Goal: Information Seeking & Learning: Learn about a topic

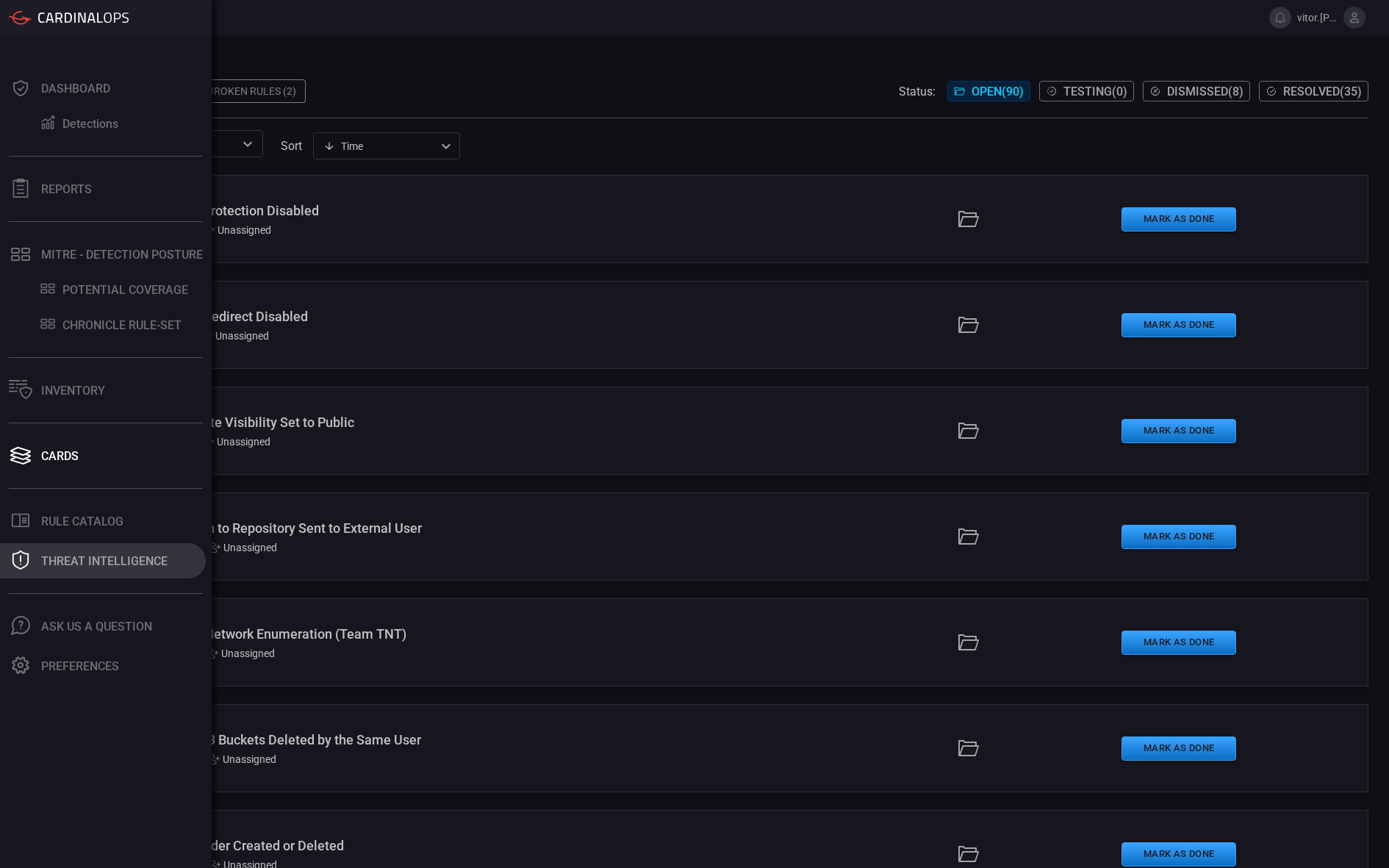
click at [88, 567] on div "Threat Intelligence" at bounding box center [104, 561] width 127 height 14
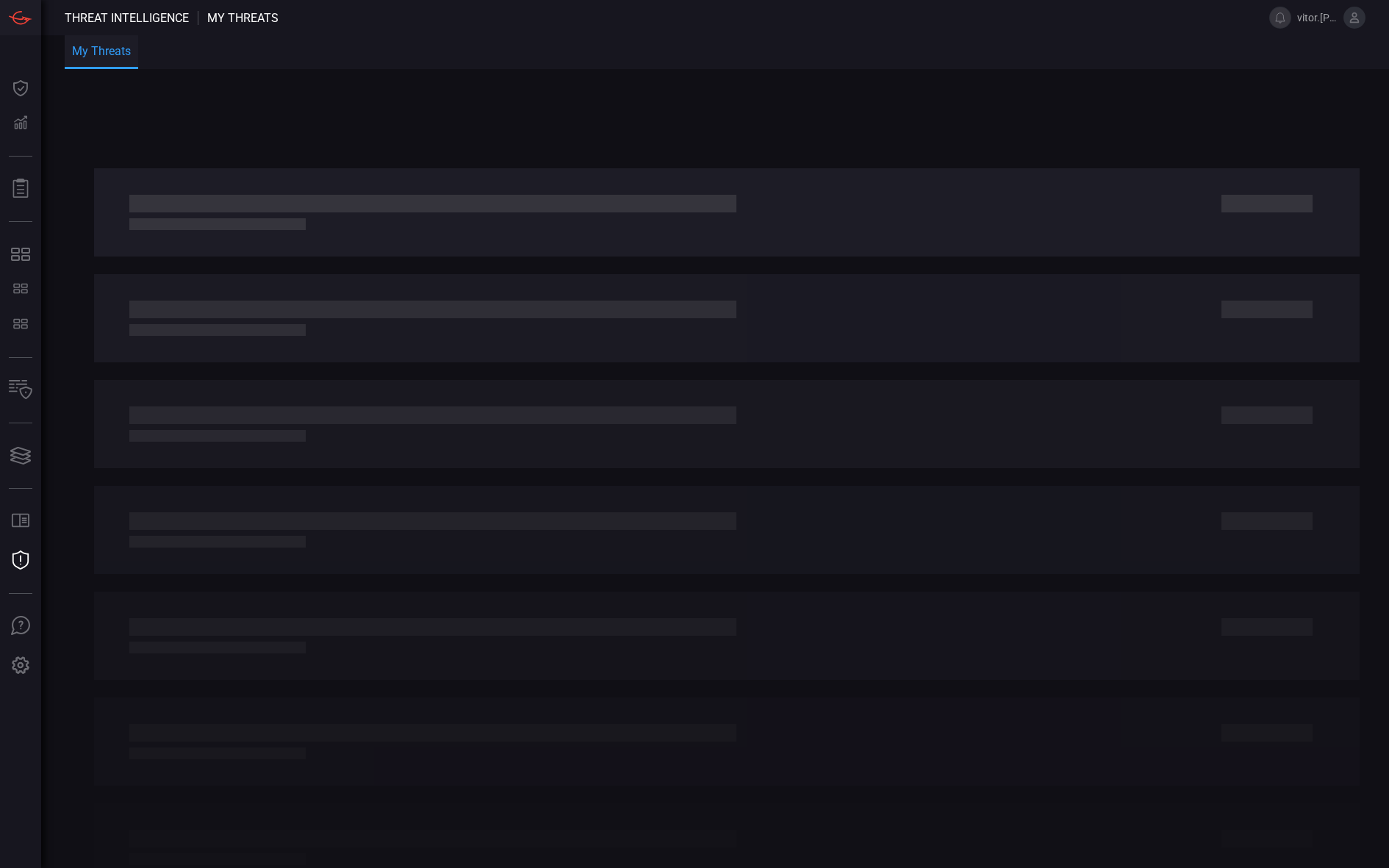
type button "/risks"
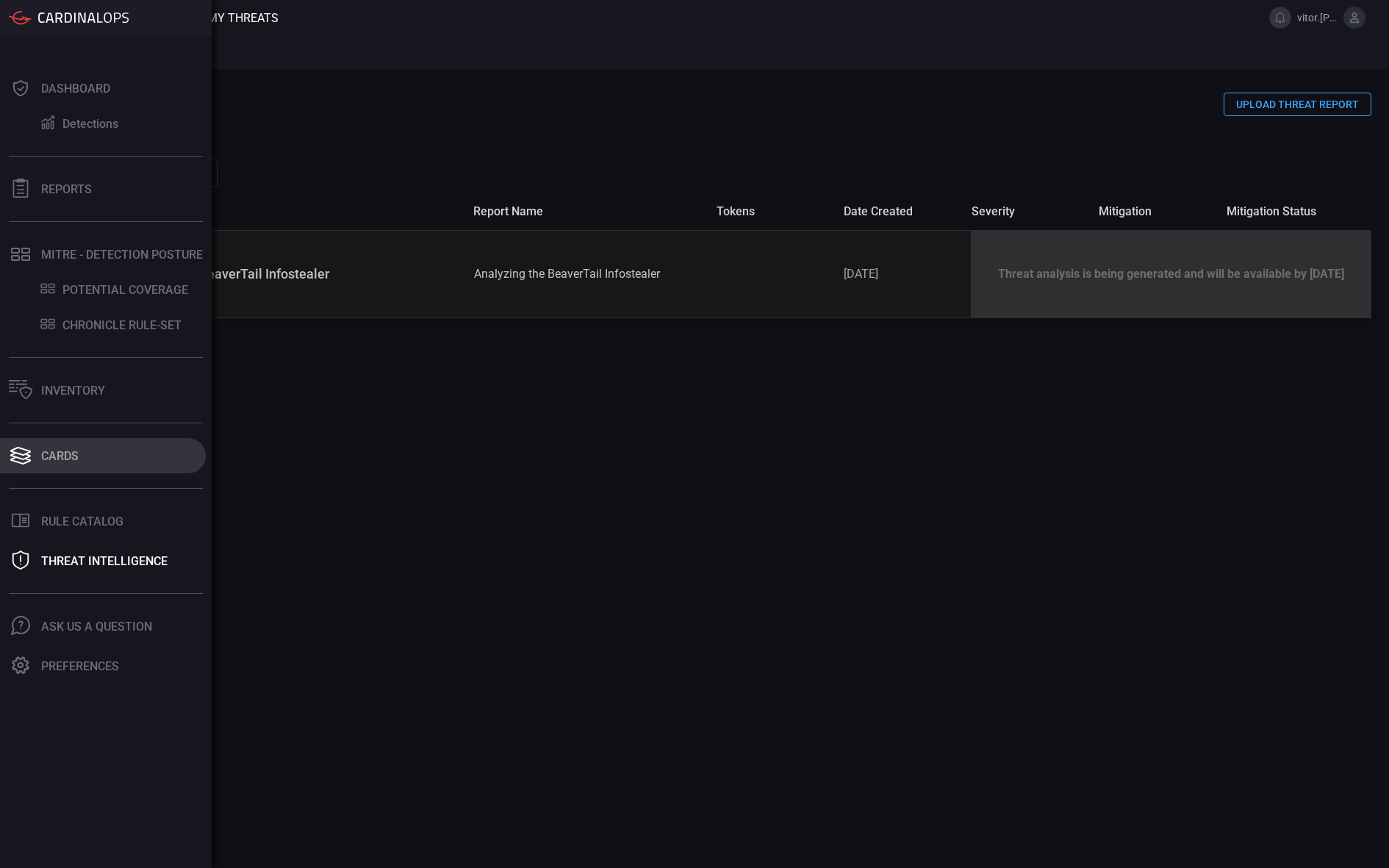
click at [39, 446] on button "Cards" at bounding box center [103, 456] width 206 height 35
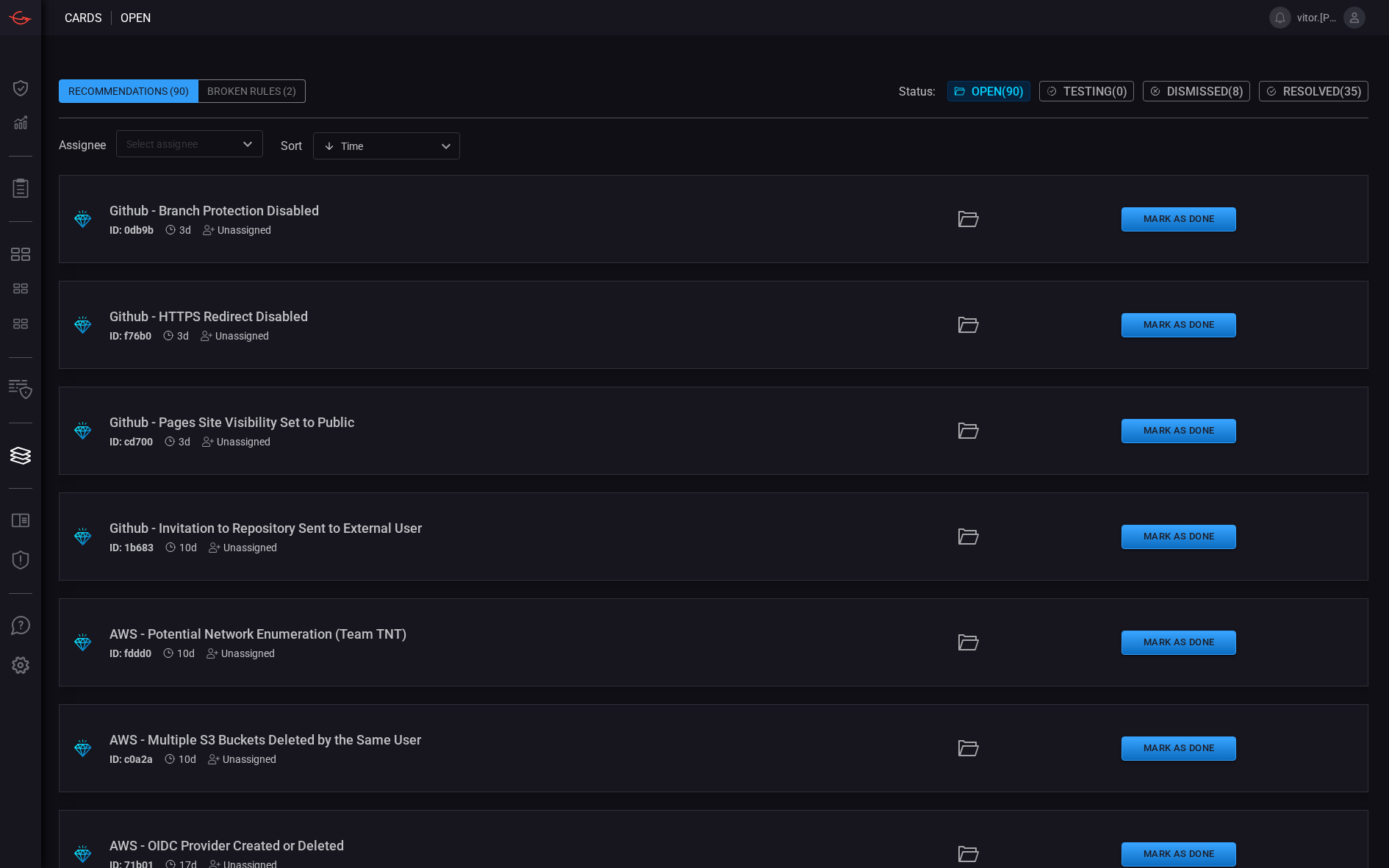
type button "/cards"
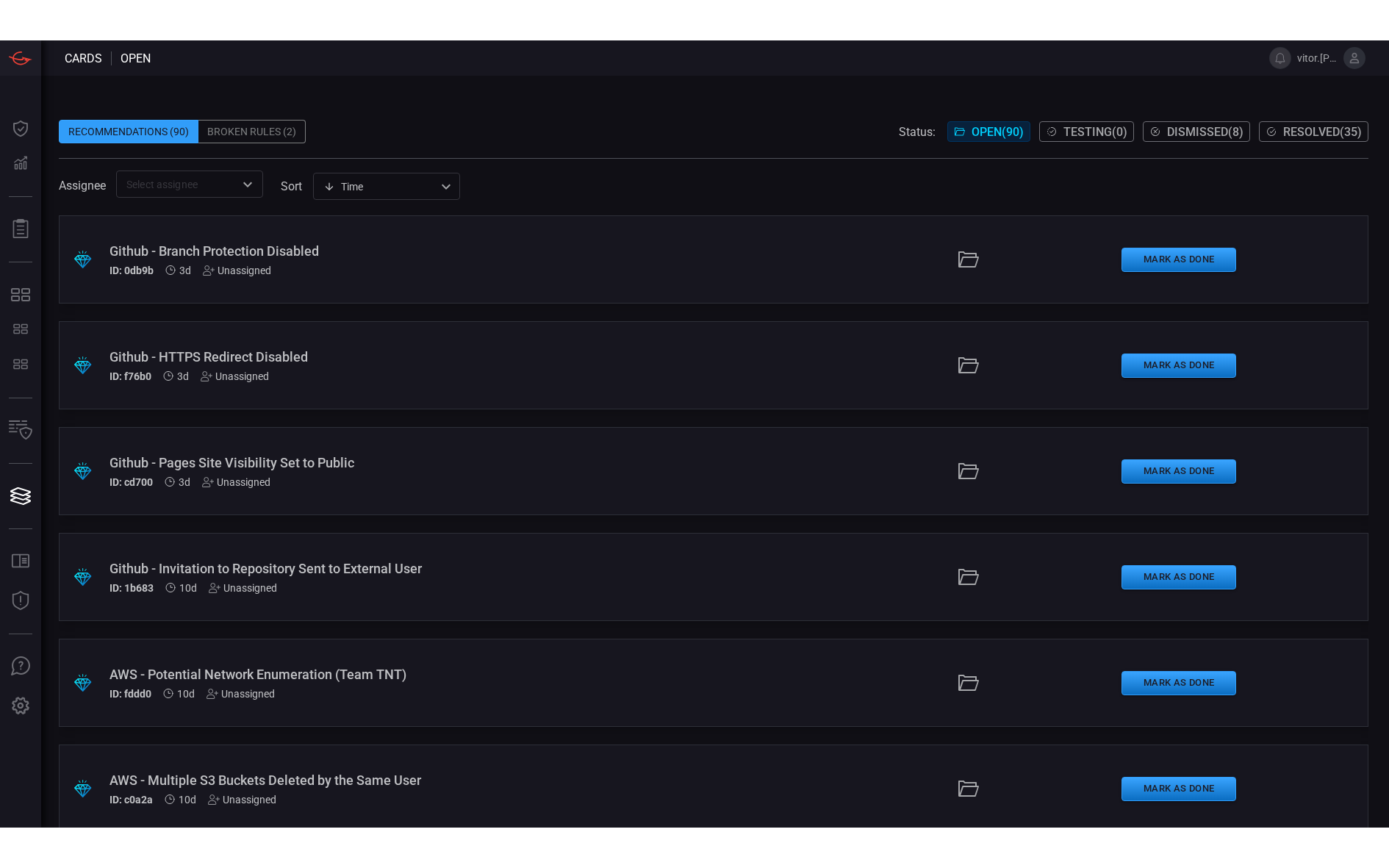
scroll to position [6371, 0]
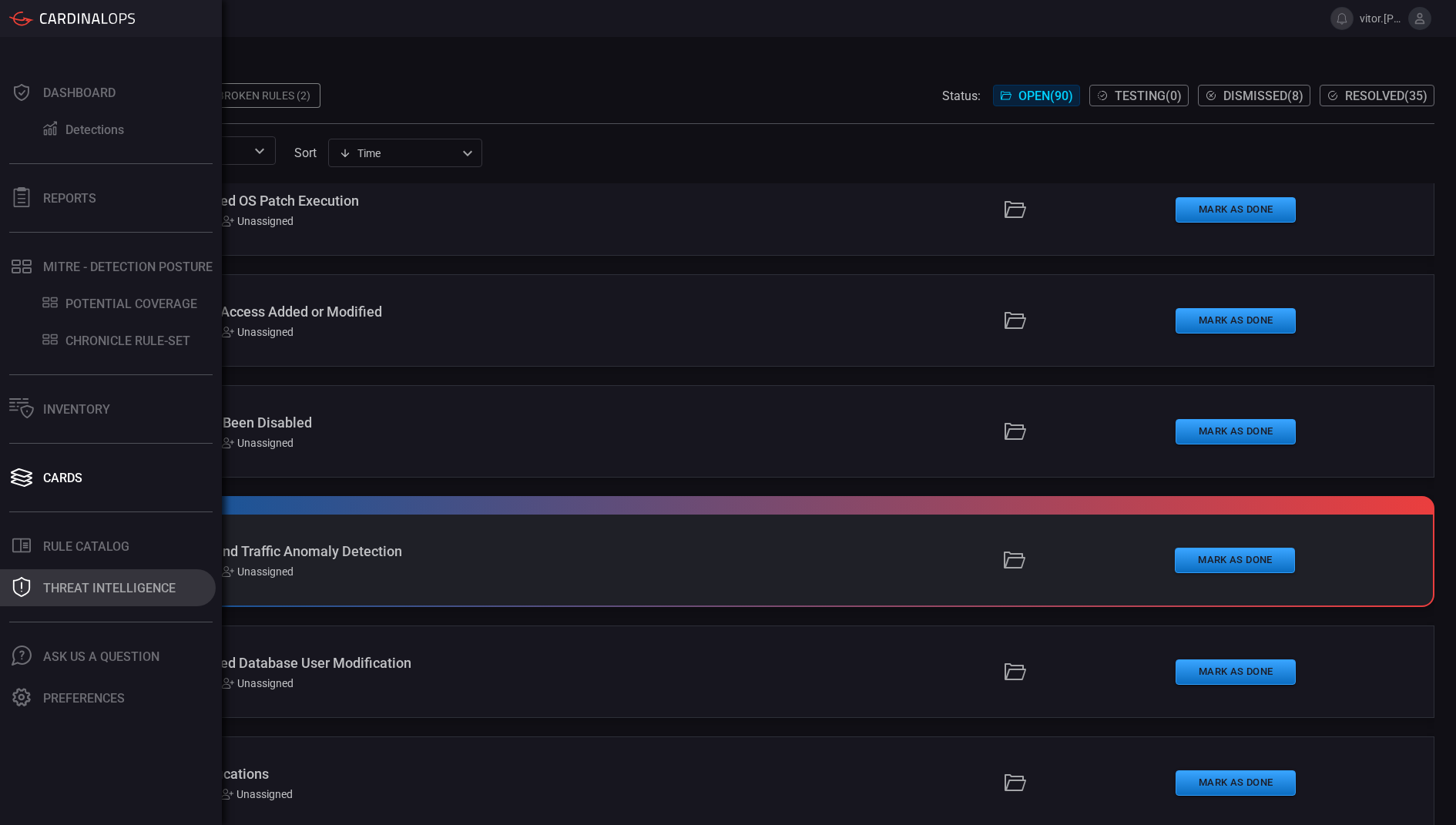
click at [92, 601] on button "Threat Intelligence" at bounding box center [108, 587] width 216 height 37
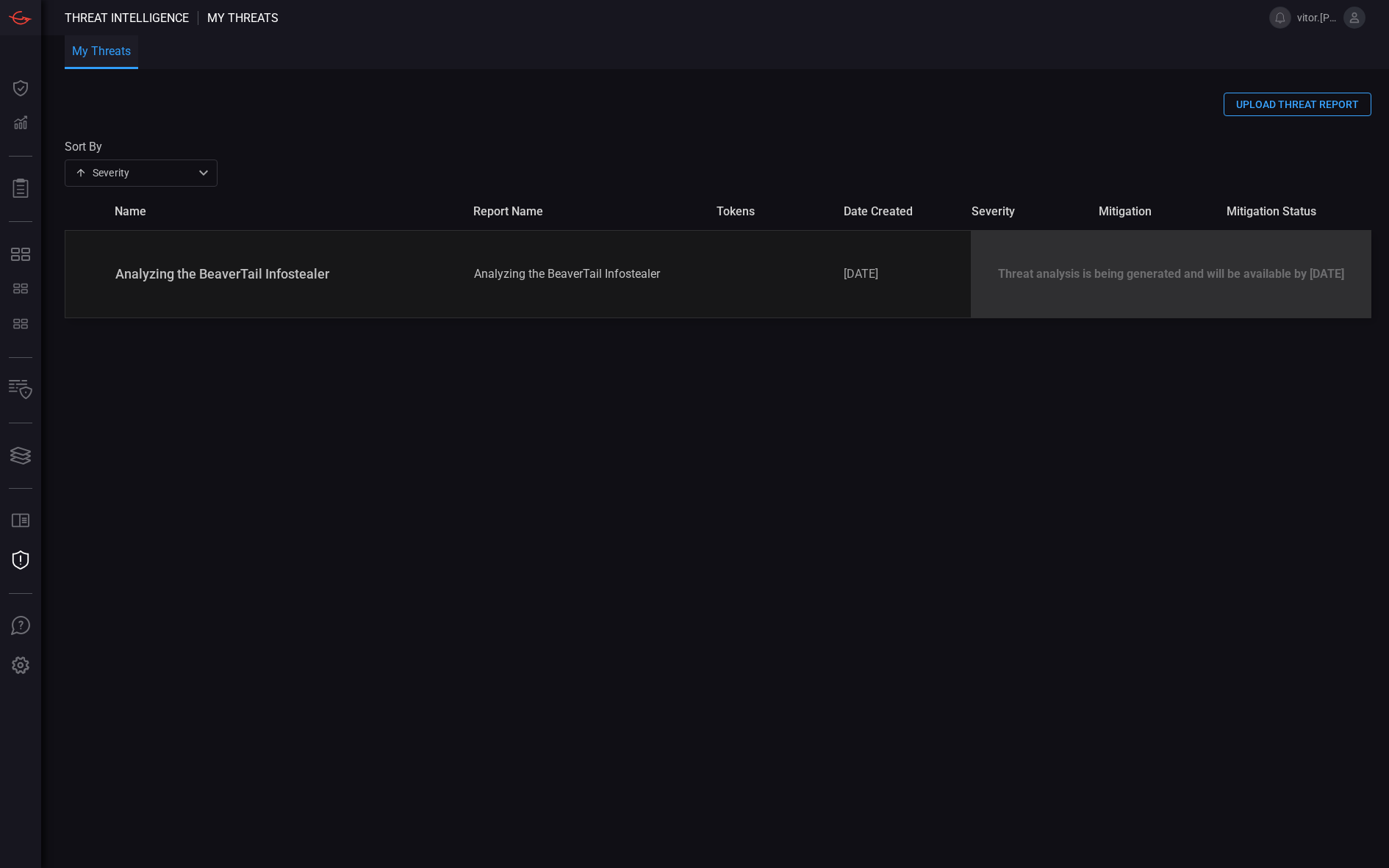
click at [632, 291] on div "Analyzing the BeaverTail Infostealer Analyzing the BeaverTail Infostealer [DATE…" at bounding box center [718, 274] width 1307 height 88
click at [320, 268] on div "Analyzing the BeaverTail Infostealer" at bounding box center [289, 273] width 347 height 16
click at [1027, 290] on div "Threat analysis is being generated and will be available by [DATE]" at bounding box center [1171, 274] width 400 height 87
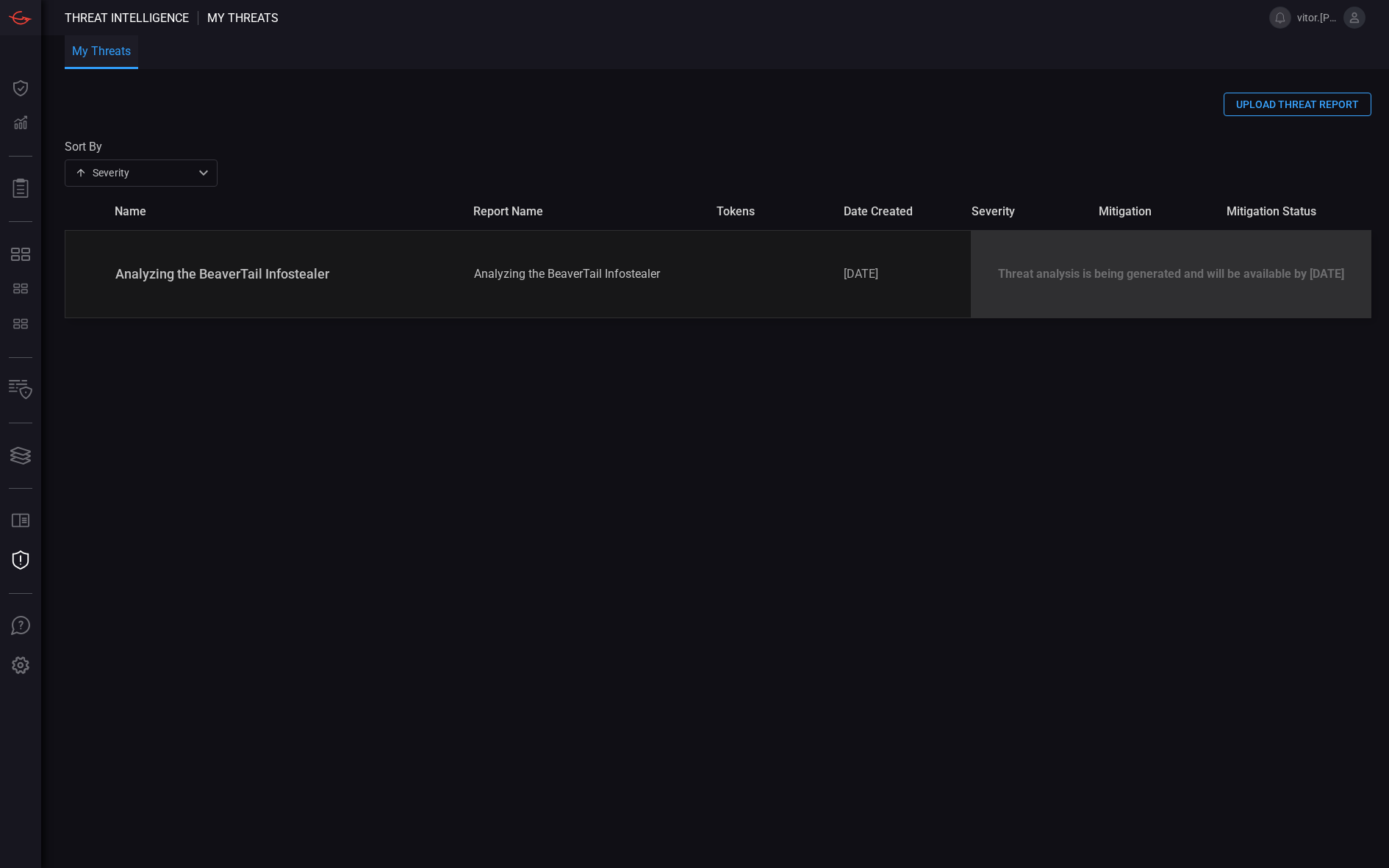
click at [1027, 290] on div "Threat analysis is being generated and will be available by [DATE]" at bounding box center [1171, 274] width 400 height 87
click at [955, 275] on div "[DATE]" at bounding box center [901, 273] width 115 height 14
